Goal: Task Accomplishment & Management: Use online tool/utility

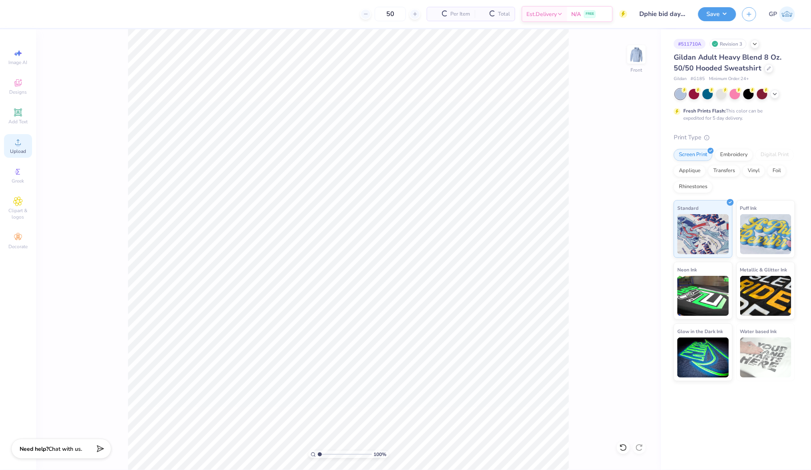
click at [19, 144] on circle at bounding box center [18, 145] width 4 height 4
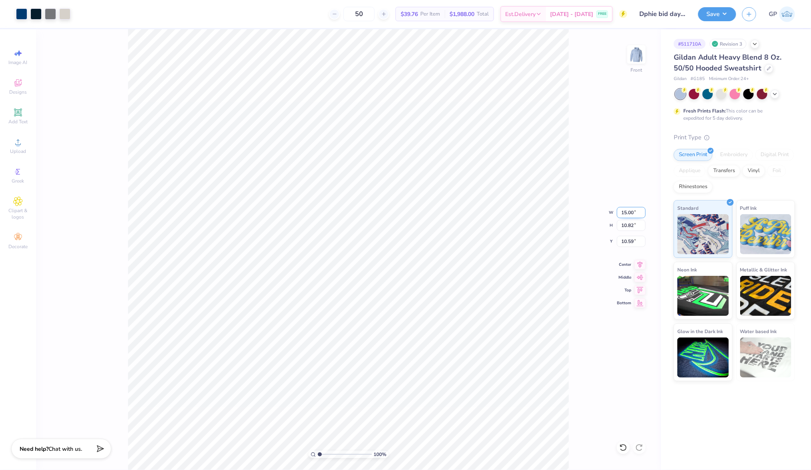
click at [639, 213] on input "15.00" at bounding box center [631, 212] width 29 height 11
click at [633, 213] on input "15.00" at bounding box center [631, 212] width 29 height 11
type input "12.50"
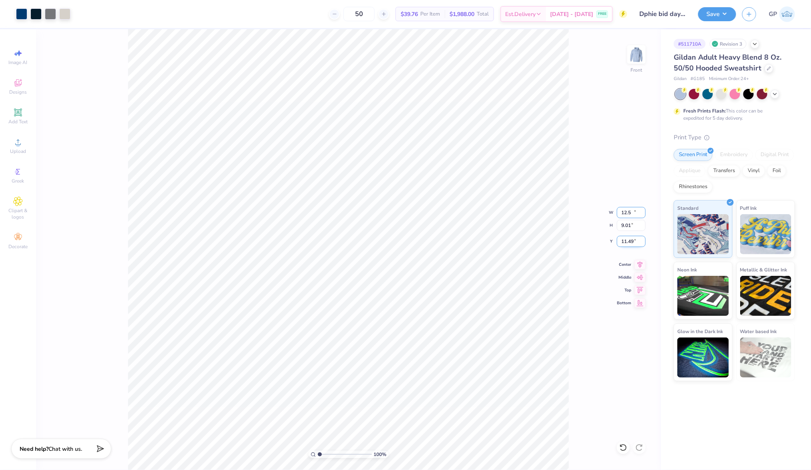
type input "9.01"
click at [627, 245] on input "11.49" at bounding box center [631, 241] width 29 height 11
type input "6.00"
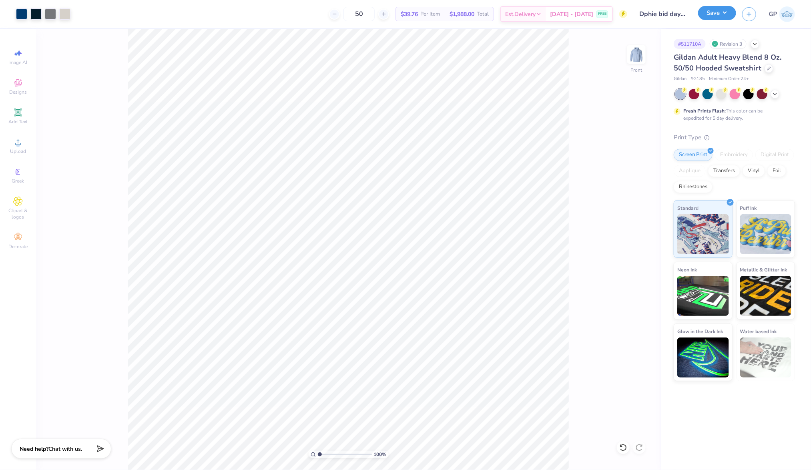
click at [709, 9] on button "Save" at bounding box center [717, 13] width 38 height 14
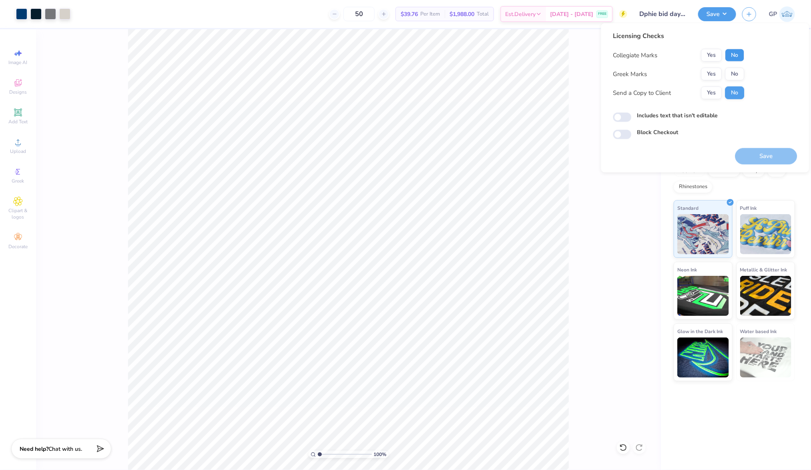
click at [737, 52] on button "No" at bounding box center [735, 55] width 19 height 13
click at [712, 75] on button "Yes" at bounding box center [712, 74] width 21 height 13
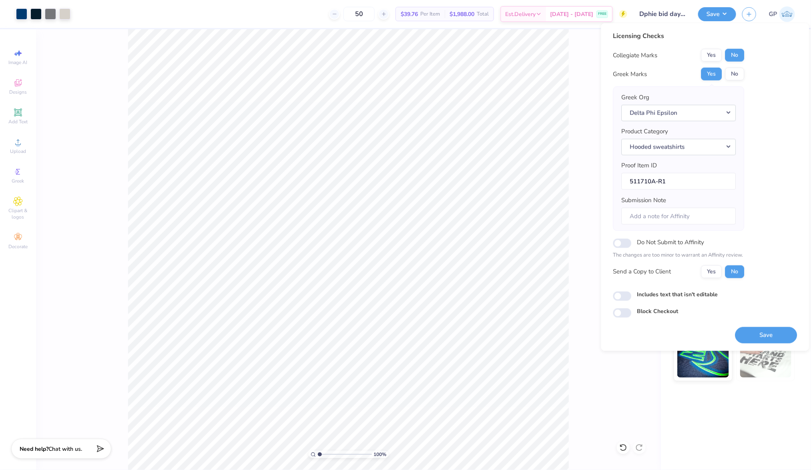
click at [571, 69] on div "100 % Front" at bounding box center [348, 249] width 625 height 441
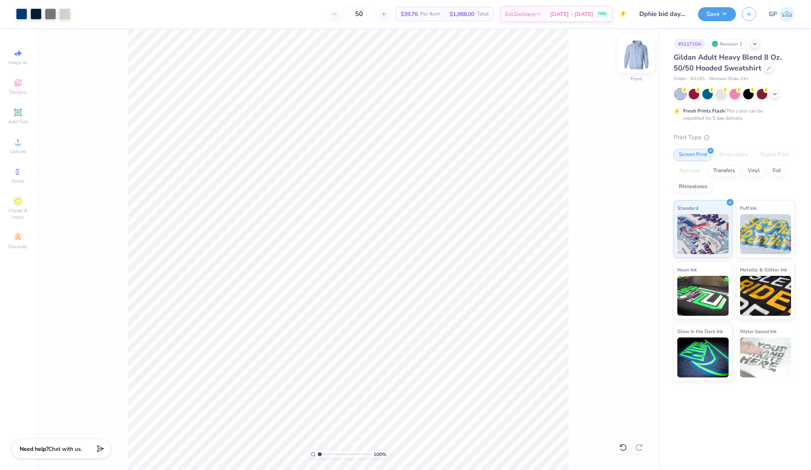
click at [641, 62] on img at bounding box center [637, 54] width 32 height 32
click at [27, 13] on div at bounding box center [21, 13] width 11 height 11
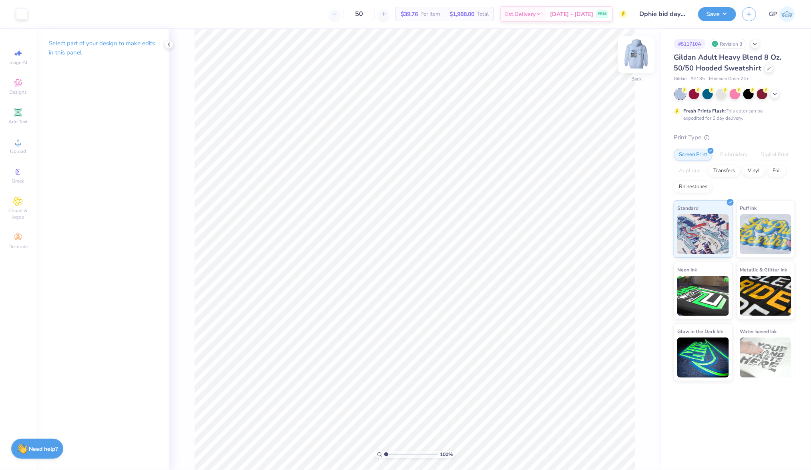
click at [636, 56] on img at bounding box center [637, 54] width 32 height 32
click at [729, 11] on button "Save" at bounding box center [717, 13] width 38 height 14
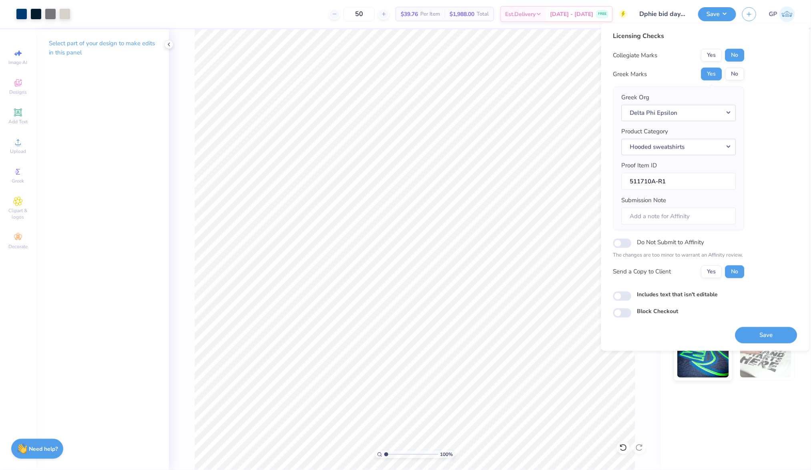
click at [620, 301] on div "Licensing Checks Collegiate Marks Yes No Greek Marks Yes No Greek Org Delta Phi…" at bounding box center [706, 174] width 184 height 287
click at [628, 292] on input "Includes text that isn't editable" at bounding box center [623, 297] width 18 height 10
checkbox input "true"
click at [757, 335] on button "Save" at bounding box center [767, 335] width 62 height 16
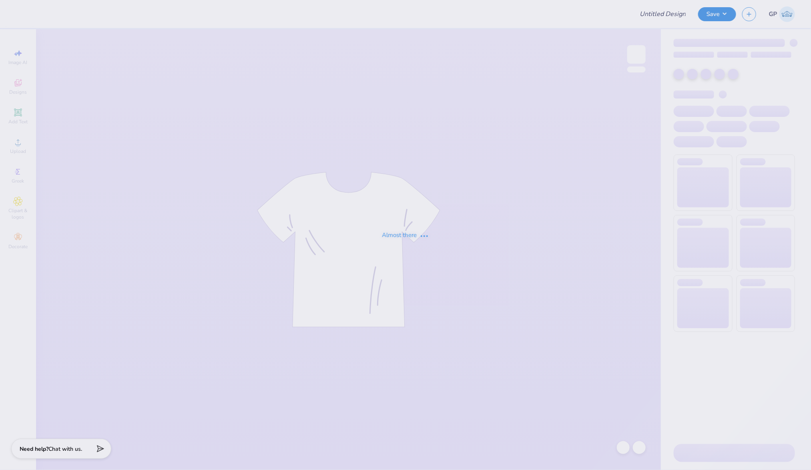
type input "Beacon Hall Fall 25 Tees"
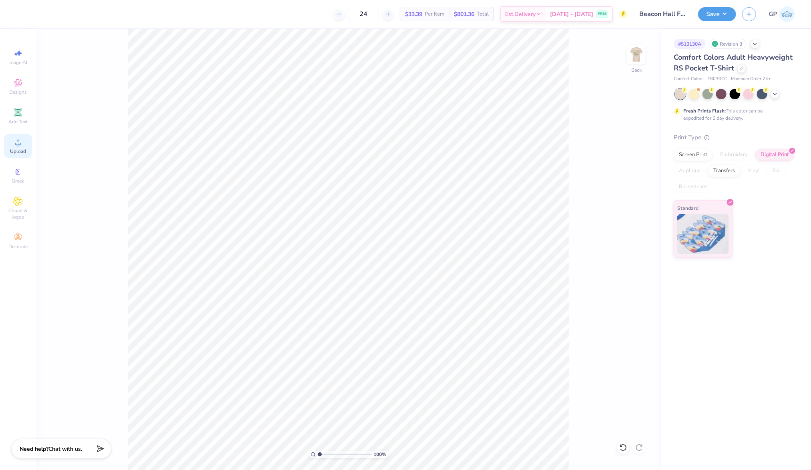
click at [19, 148] on div "Upload" at bounding box center [18, 146] width 28 height 24
click at [622, 223] on input "3.44" at bounding box center [624, 226] width 29 height 11
type input "3.2"
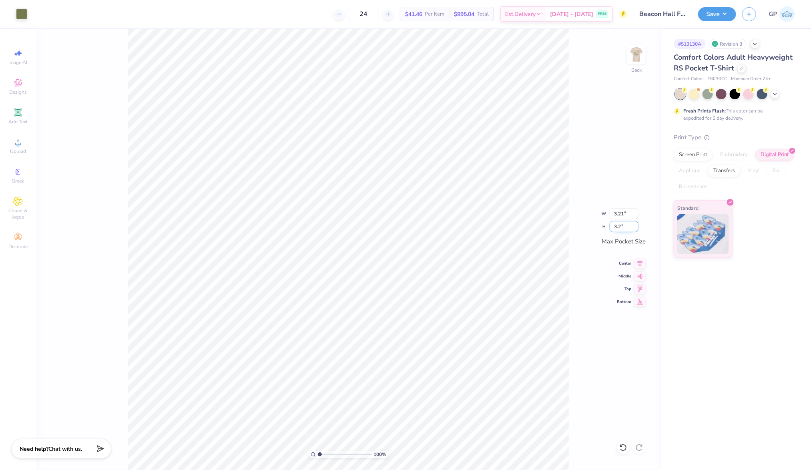
type input "2.99"
type input "3.20"
click at [712, 15] on button "Save" at bounding box center [717, 13] width 38 height 14
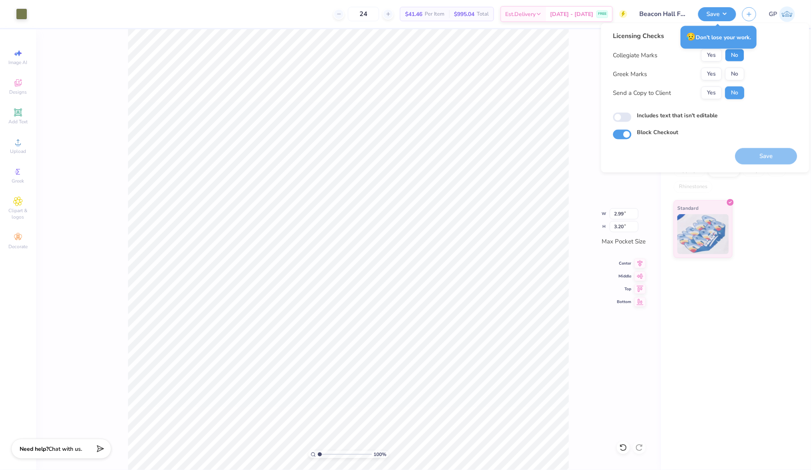
click at [738, 59] on button "No" at bounding box center [735, 55] width 19 height 13
click at [736, 77] on button "No" at bounding box center [735, 74] width 19 height 13
click at [627, 115] on input "Includes text that isn't editable" at bounding box center [623, 118] width 18 height 10
checkbox input "true"
click at [760, 149] on button "Save" at bounding box center [767, 156] width 62 height 16
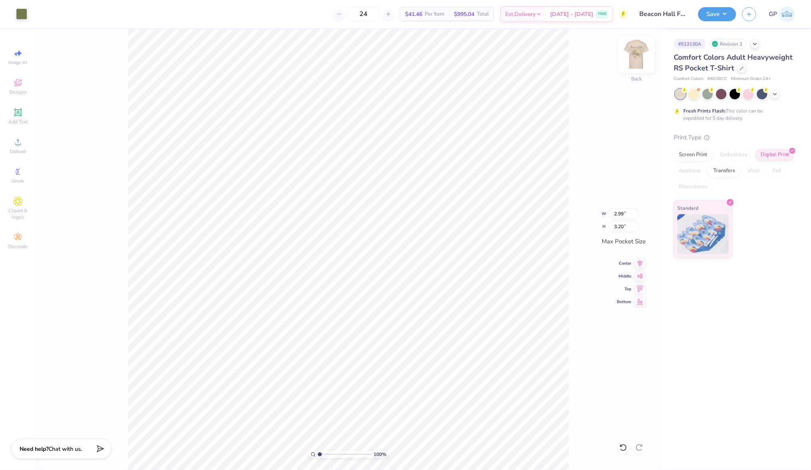
click at [638, 55] on img at bounding box center [637, 54] width 32 height 32
click at [629, 232] on input "13.09" at bounding box center [631, 231] width 29 height 11
type input "1"
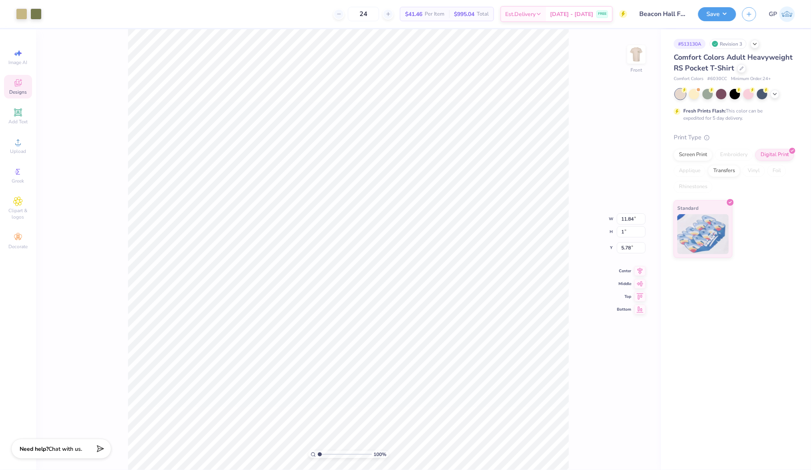
click at [728, 340] on div "# 513130A Revision 3 Comfort Colors Adult Heavyweight RS Pocket T-Shirt Comfort…" at bounding box center [736, 249] width 150 height 441
type input "0.90"
type input "1.00"
type input "11.82"
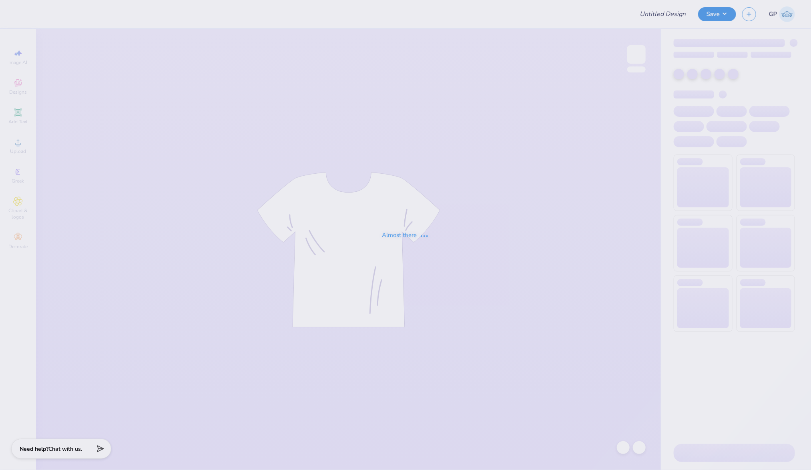
type input "CSA Exec Board Merch 25-26"
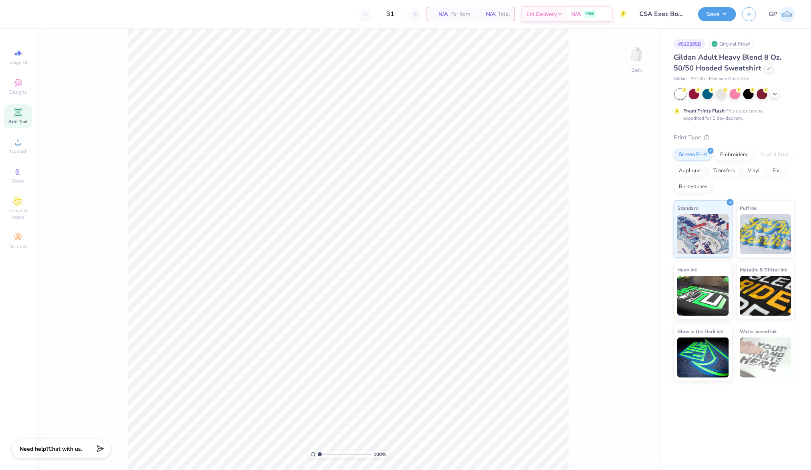
click at [19, 115] on icon at bounding box center [18, 112] width 6 height 6
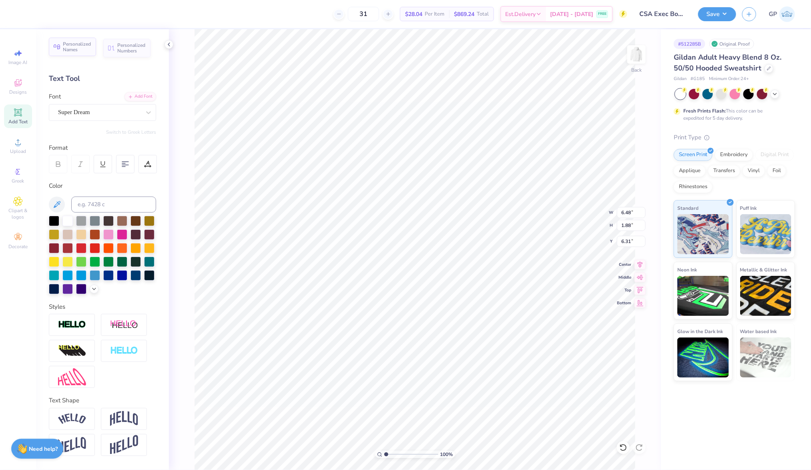
click at [80, 48] on span "Personalized Names" at bounding box center [77, 46] width 28 height 11
type input "12.43"
type input "2.00"
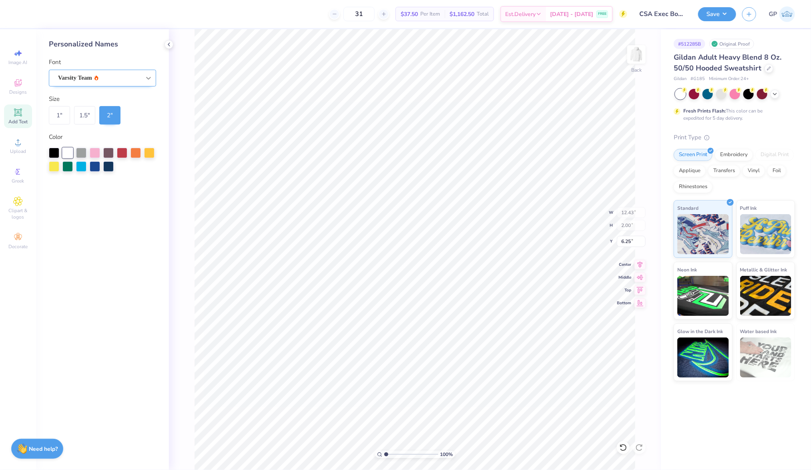
type input "3.49"
type input "6.48"
type input "1.88"
type input "6.31"
click at [108, 78] on div "Varsity Team" at bounding box center [99, 78] width 84 height 12
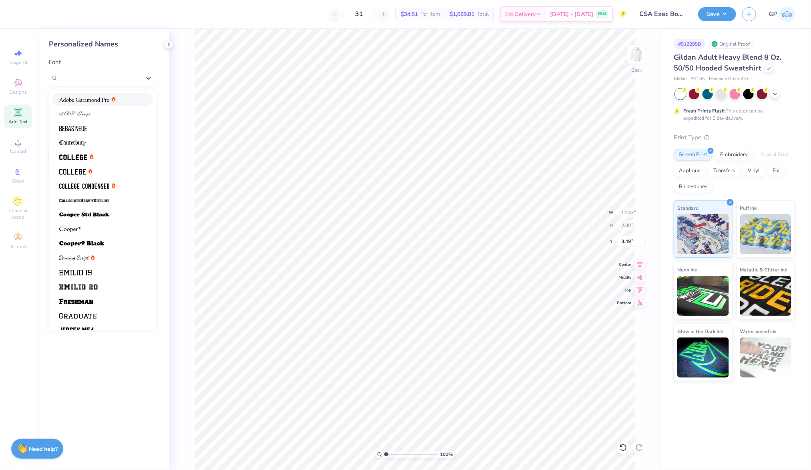
click at [105, 99] on img at bounding box center [84, 100] width 50 height 6
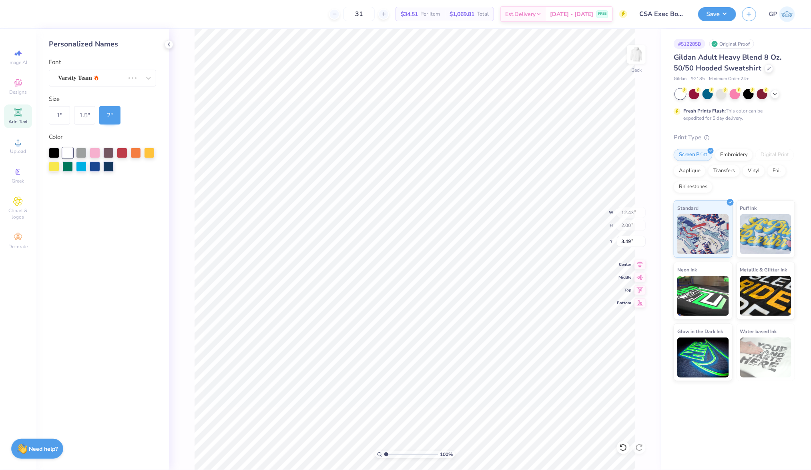
type input "12.85"
click at [58, 152] on div at bounding box center [54, 152] width 10 height 10
click at [59, 113] on div "1 "" at bounding box center [59, 115] width 21 height 18
type input "6.43"
type input "1.00"
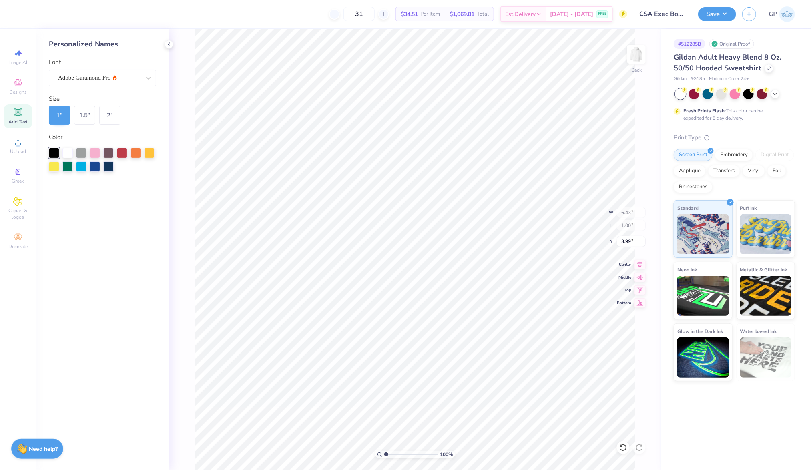
type input "3.99"
type input "2.00"
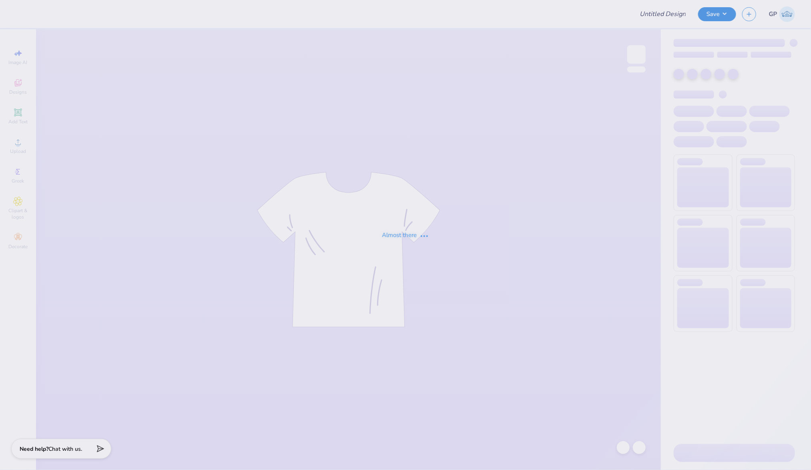
type input "football pr"
